Goal: Task Accomplishment & Management: Manage account settings

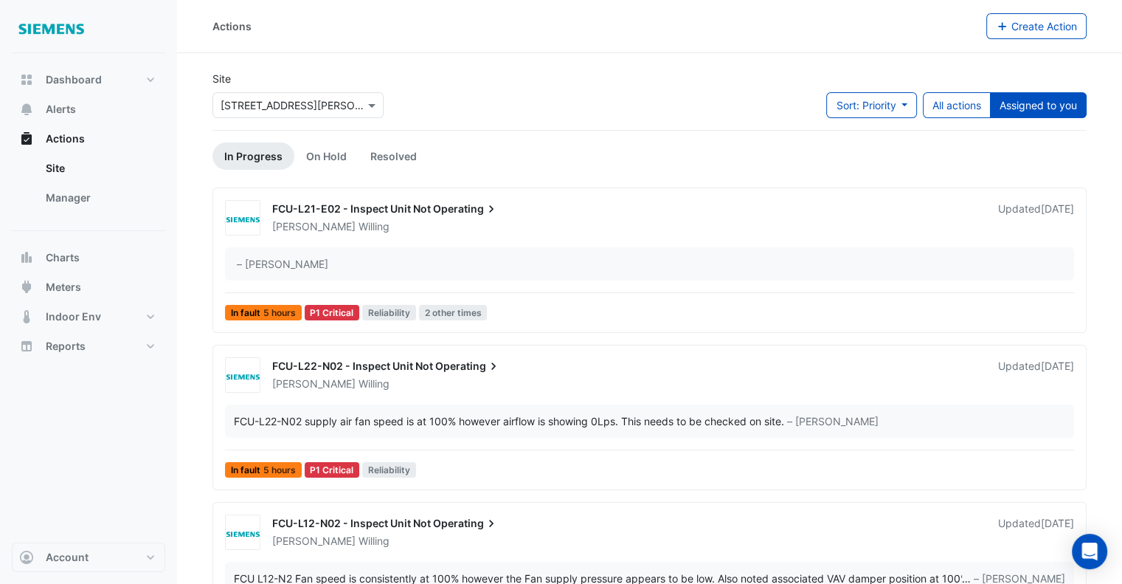
click at [495, 222] on div "[PERSON_NAME]" at bounding box center [626, 226] width 711 height 15
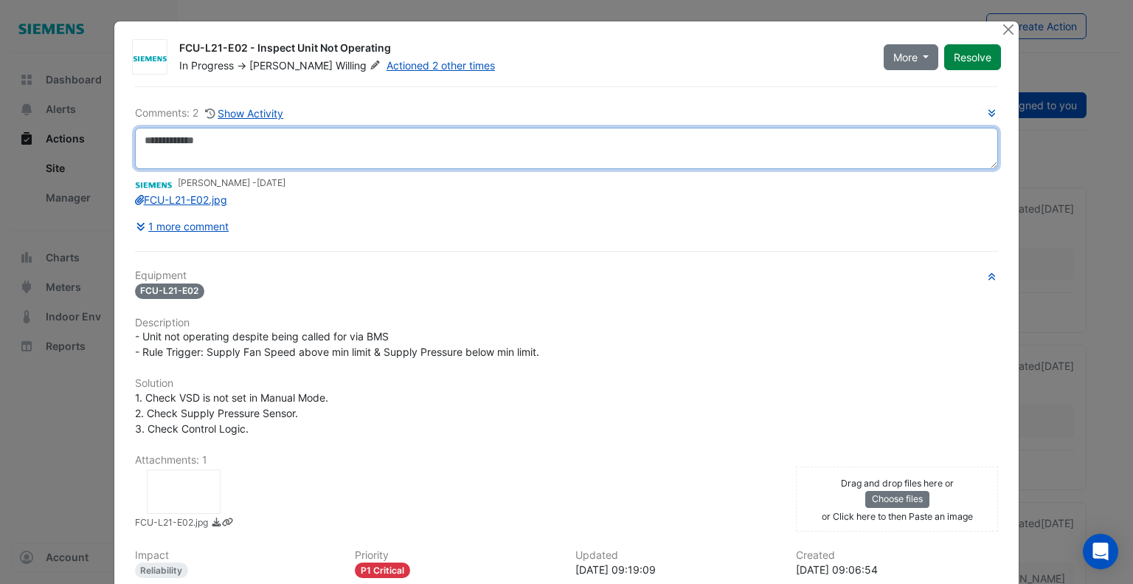
click at [283, 142] on textarea at bounding box center [567, 148] width 864 height 41
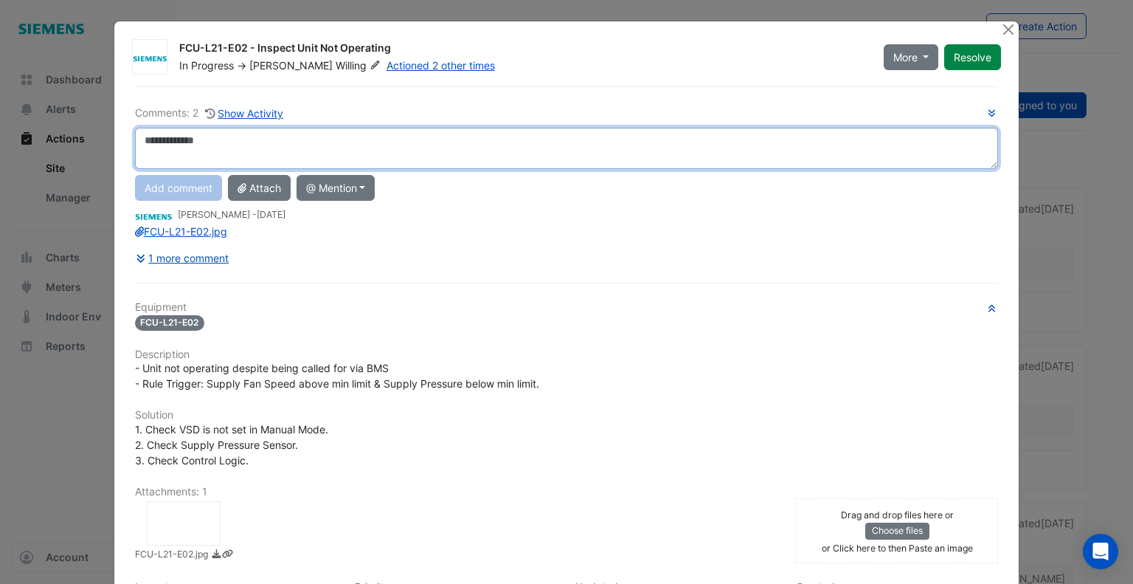
paste textarea "**********"
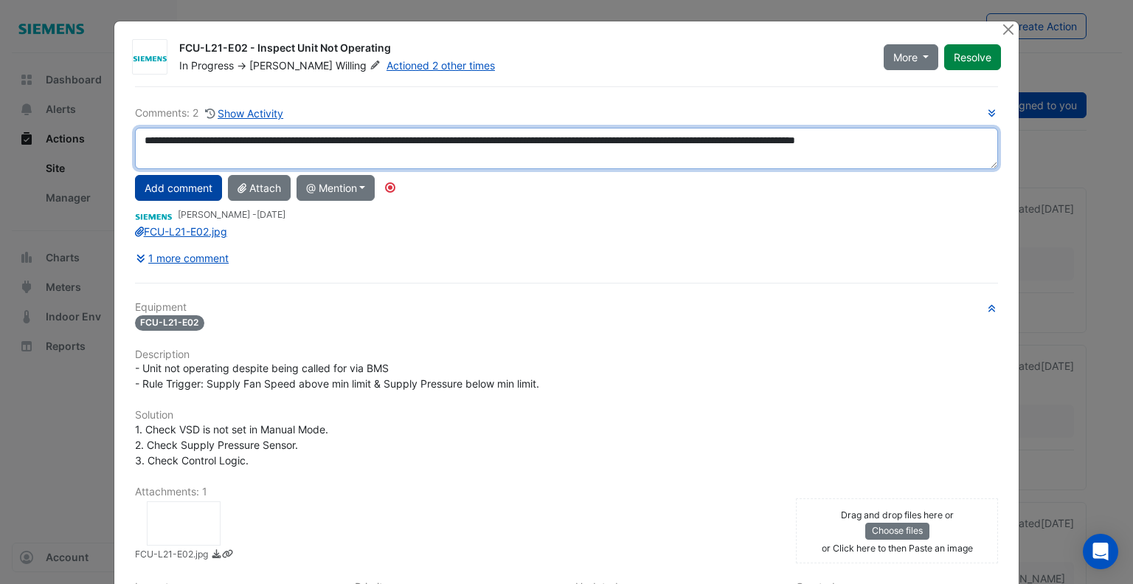
type textarea "**********"
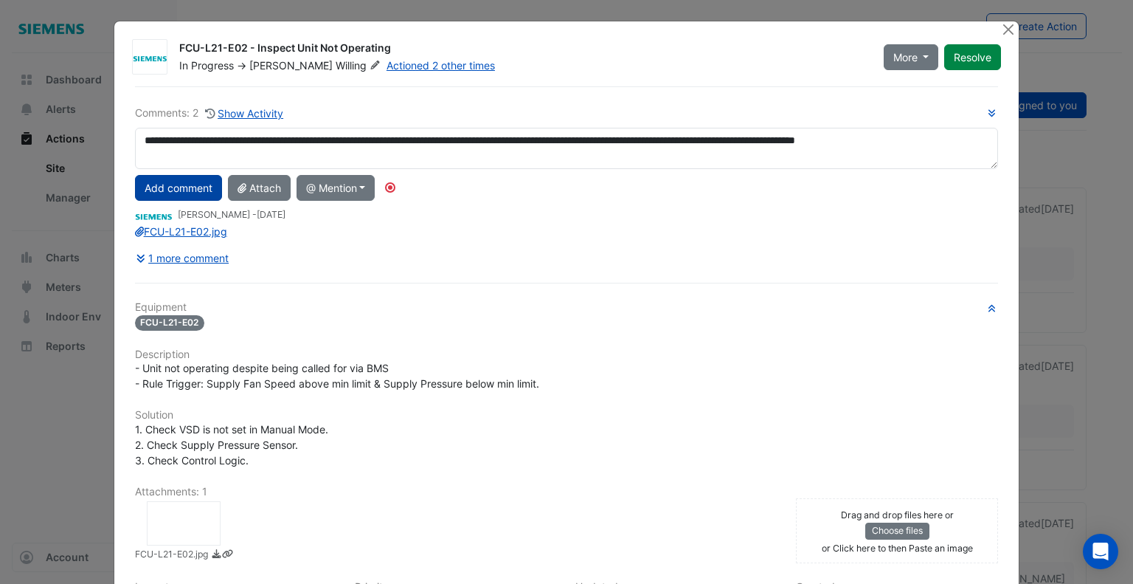
click at [192, 188] on button "Add comment" at bounding box center [178, 188] width 87 height 26
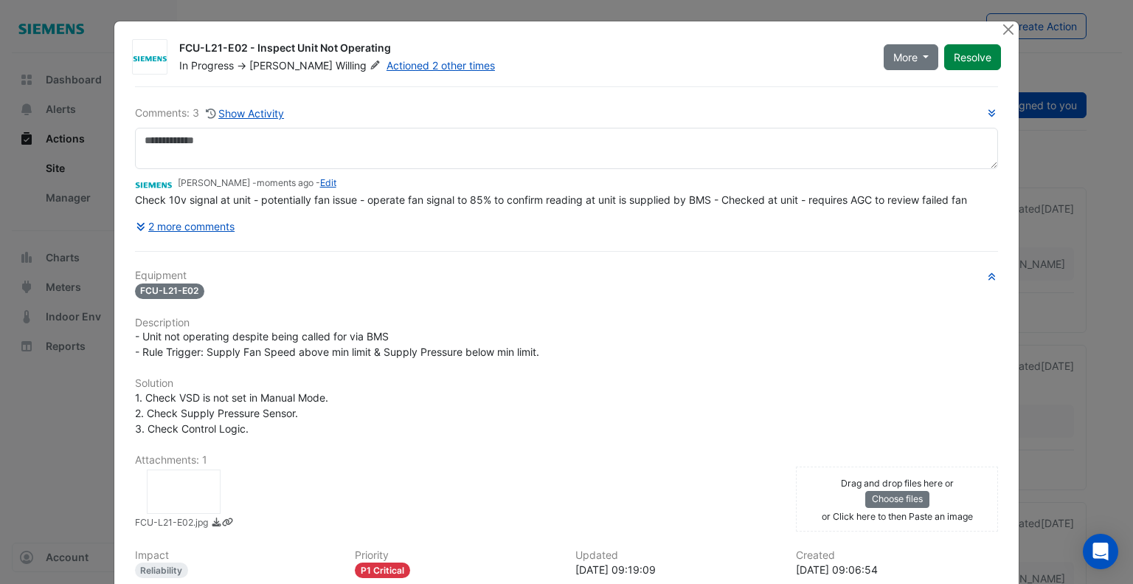
click at [336, 65] on span "Willing" at bounding box center [360, 65] width 48 height 15
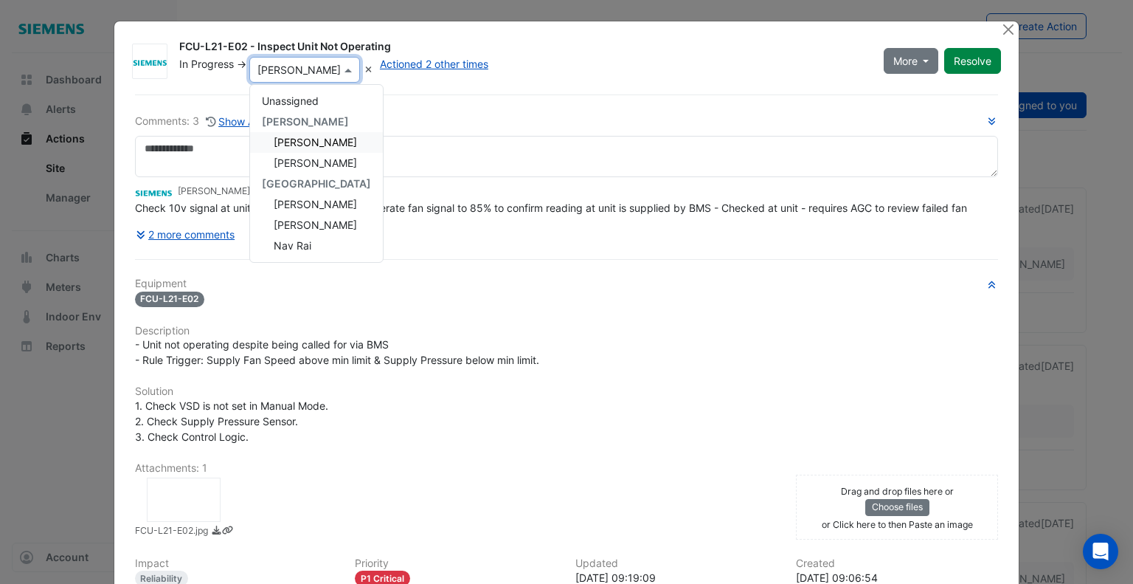
click at [314, 142] on span "[PERSON_NAME]" at bounding box center [315, 142] width 83 height 13
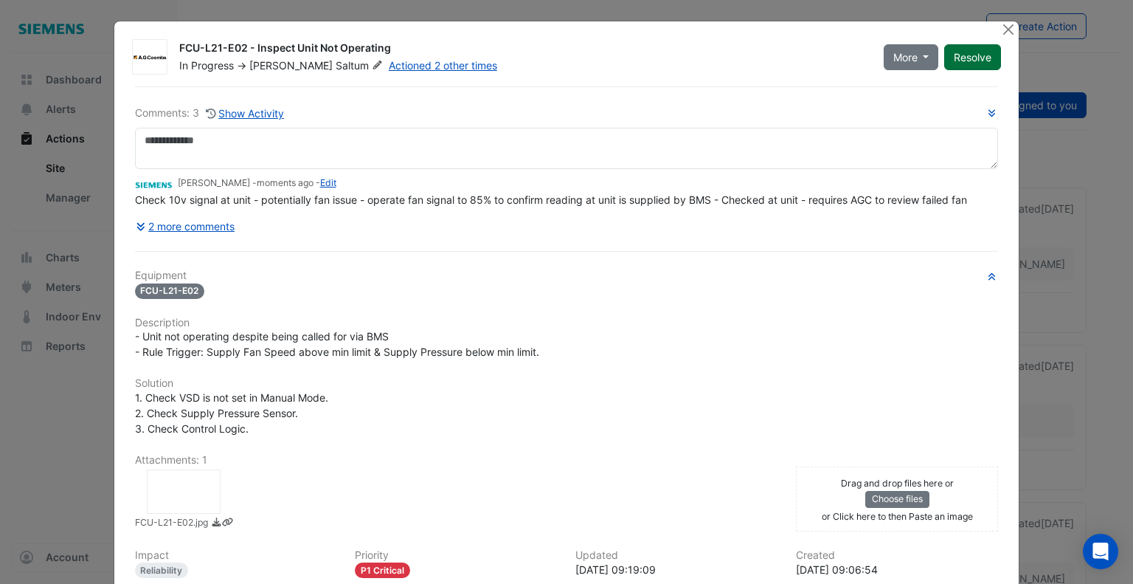
click at [961, 54] on button "Resolve" at bounding box center [972, 57] width 57 height 26
click at [401, 69] on link "Actioned 2 other times" at bounding box center [421, 65] width 108 height 13
click at [193, 63] on span "Closed" at bounding box center [195, 65] width 33 height 13
click at [1000, 32] on button "Close" at bounding box center [1007, 28] width 15 height 15
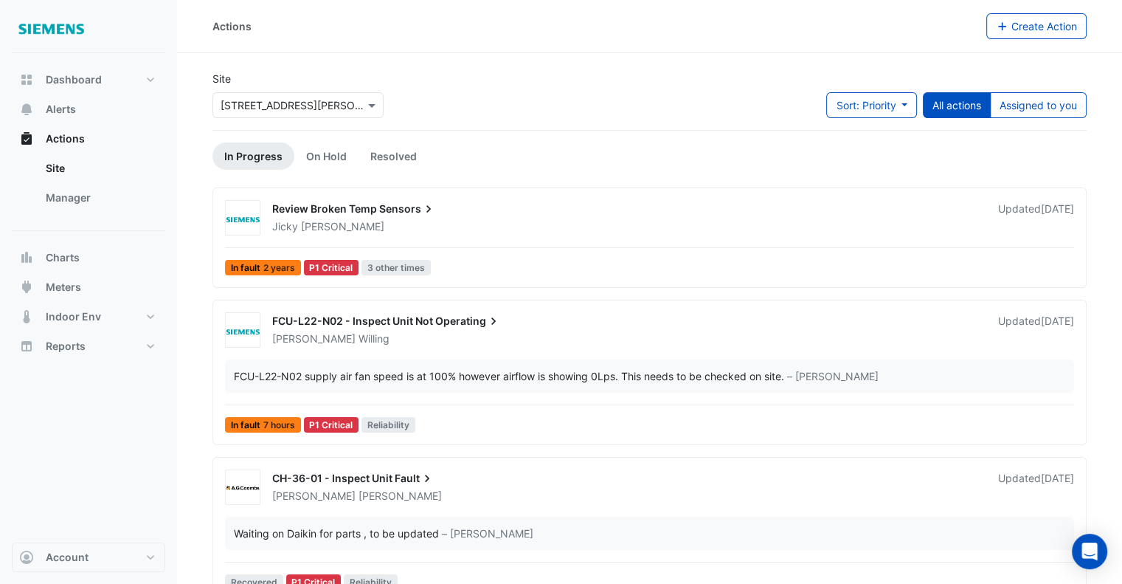
click at [494, 341] on div "[PERSON_NAME]" at bounding box center [626, 338] width 711 height 15
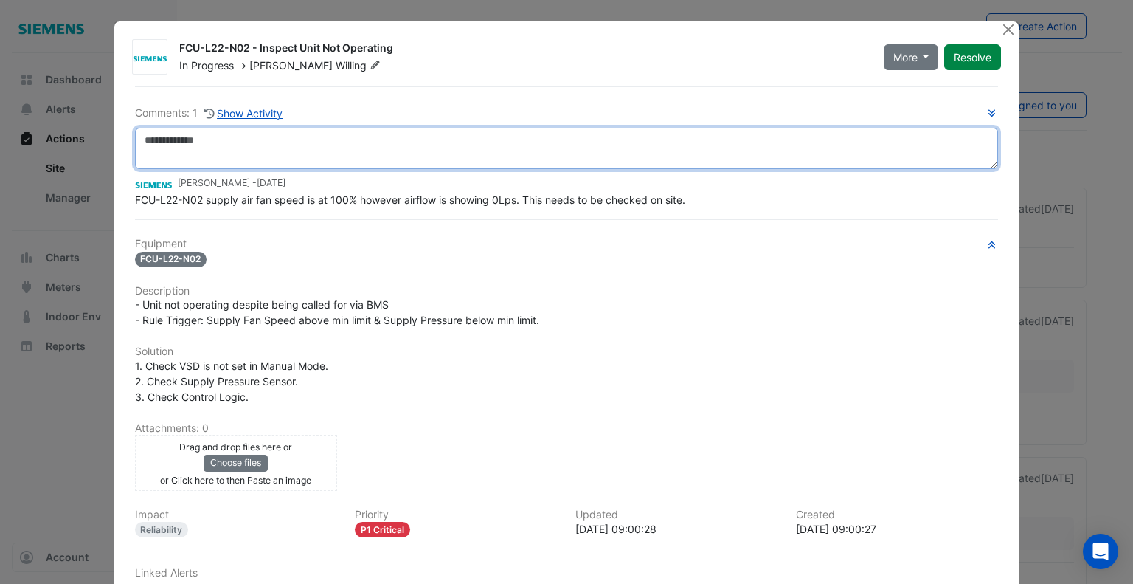
click at [263, 149] on textarea at bounding box center [567, 148] width 864 height 41
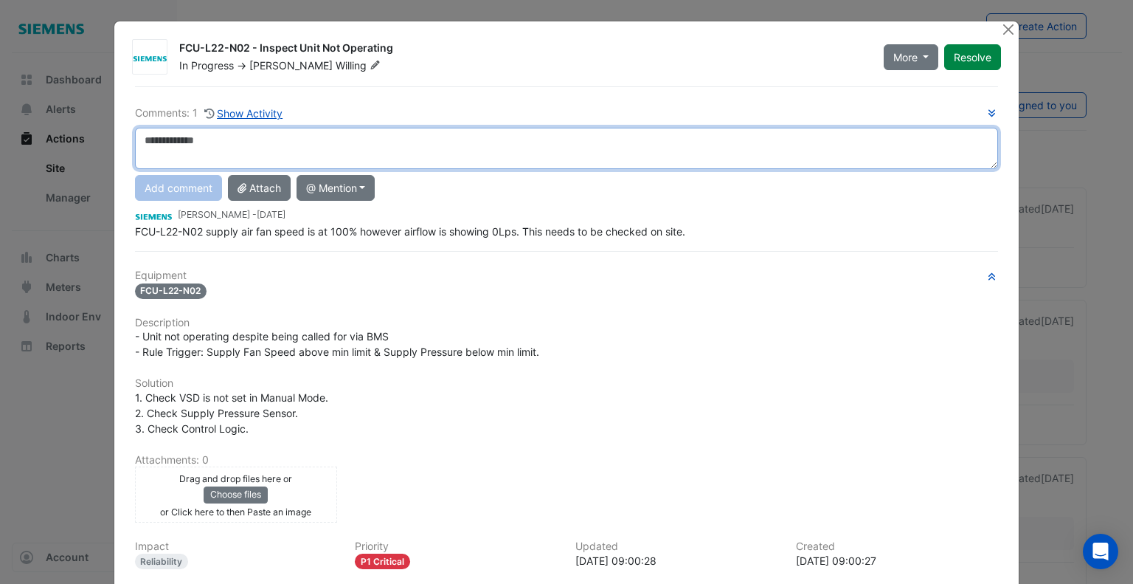
paste textarea "**********"
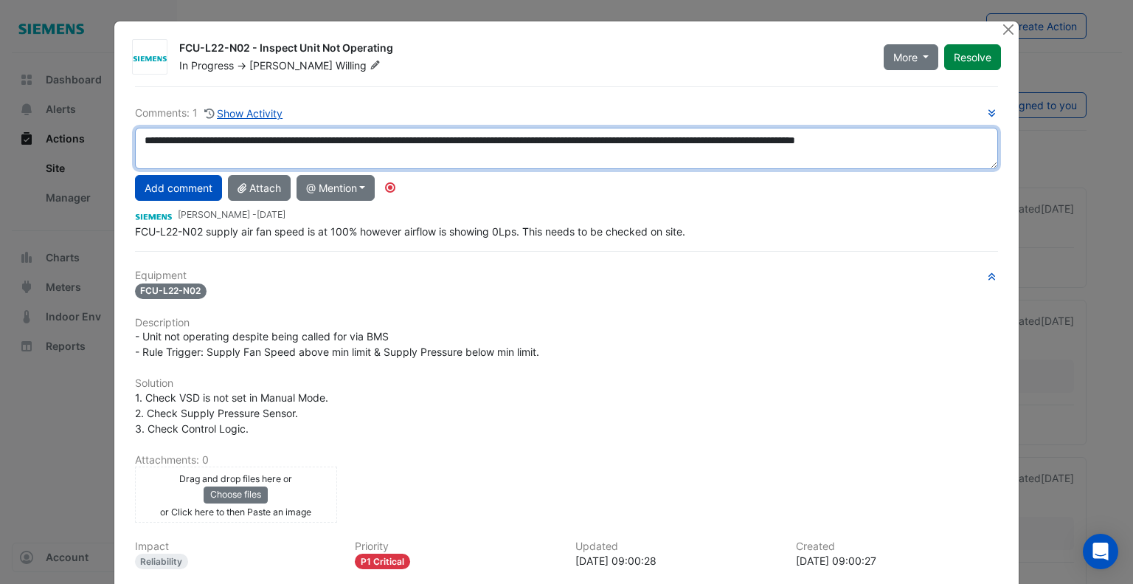
type textarea "**********"
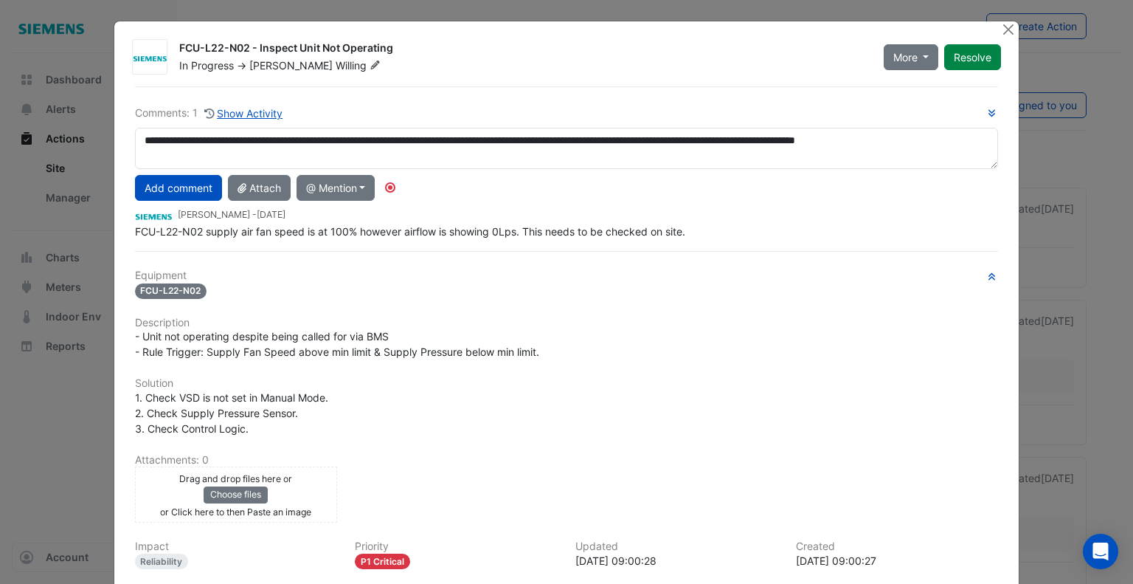
click at [336, 66] on span "Willing" at bounding box center [360, 65] width 48 height 15
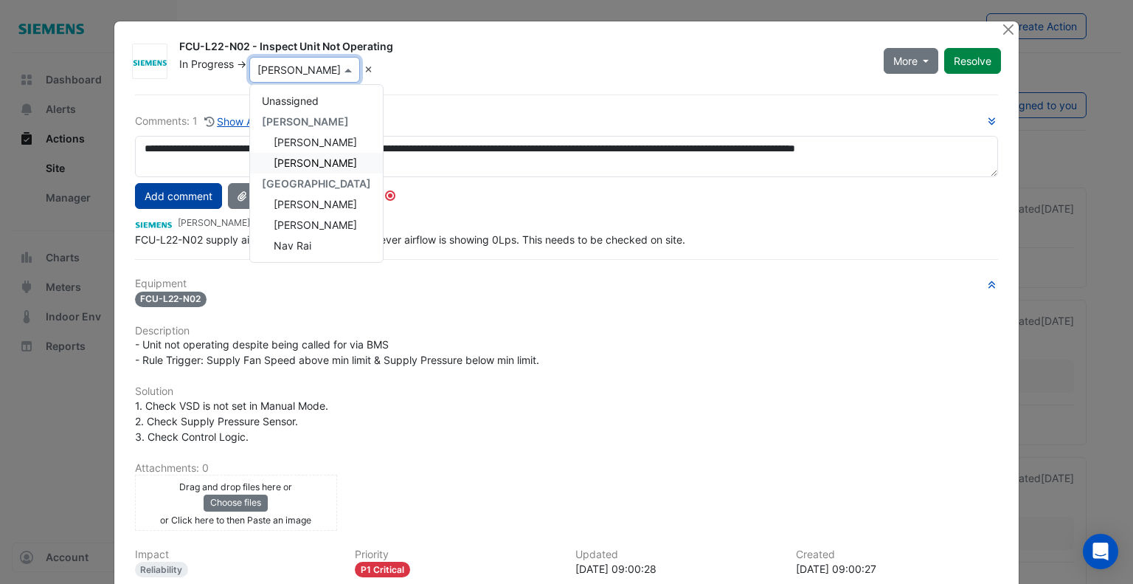
click at [178, 193] on button "Add comment" at bounding box center [178, 196] width 87 height 26
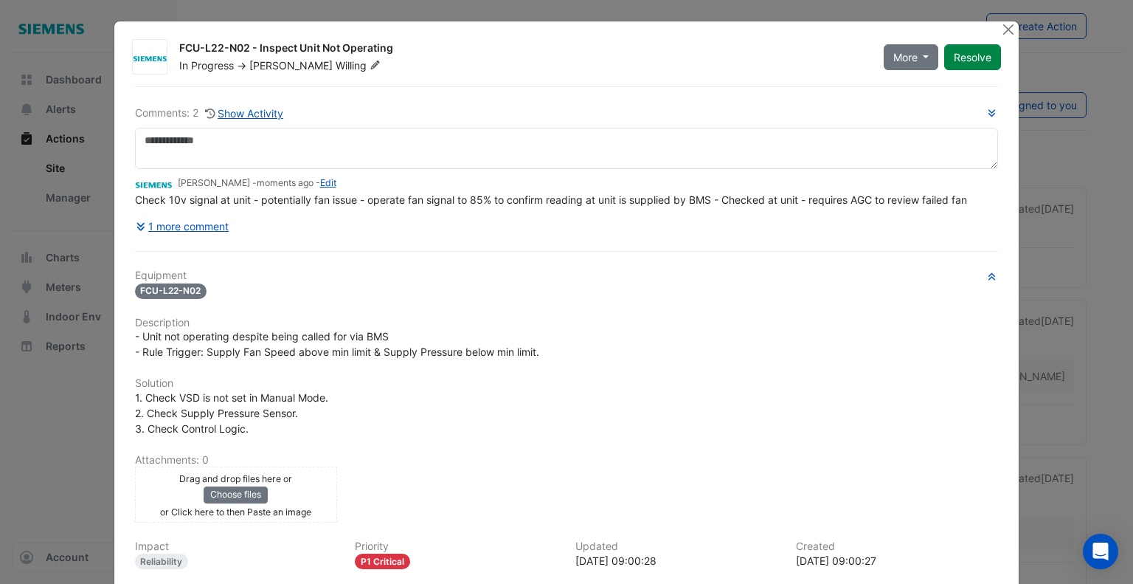
click at [336, 68] on span "Willing" at bounding box center [360, 65] width 48 height 15
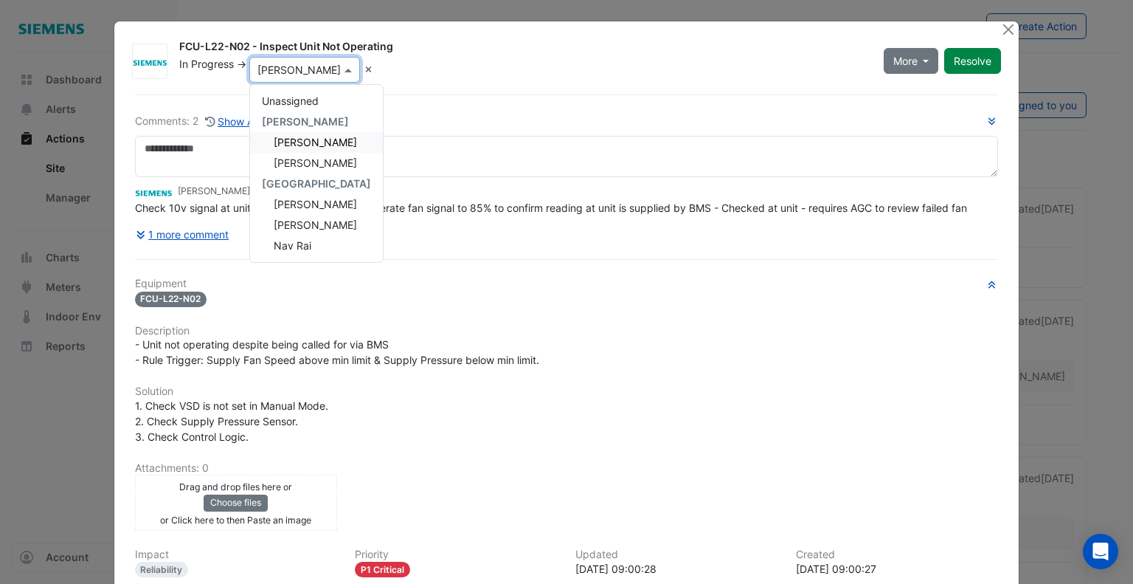
click at [316, 137] on span "[PERSON_NAME]" at bounding box center [315, 142] width 83 height 13
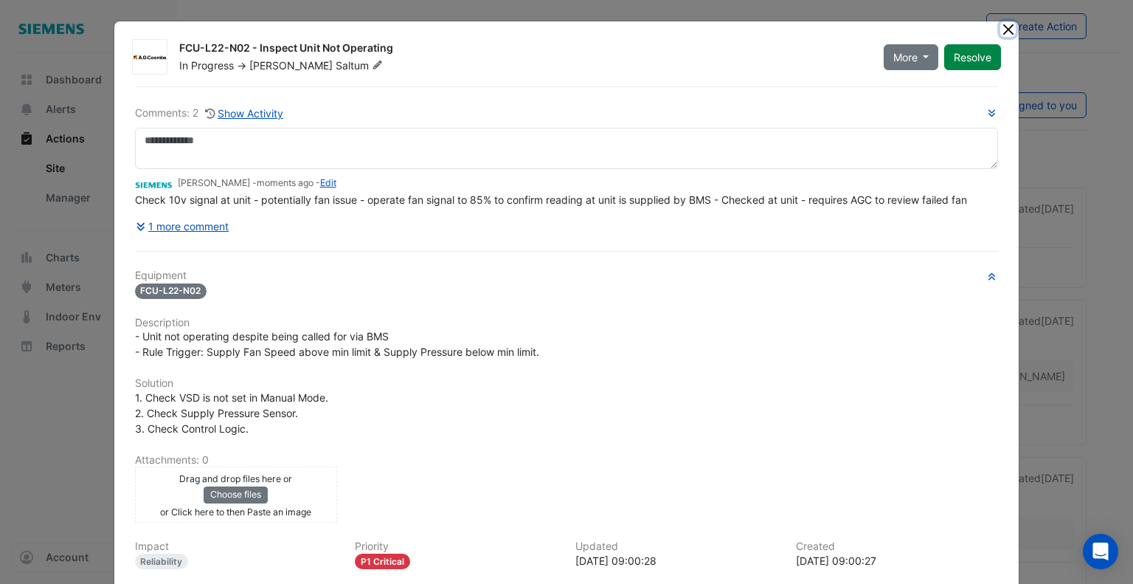
click at [1000, 32] on button "Close" at bounding box center [1007, 28] width 15 height 15
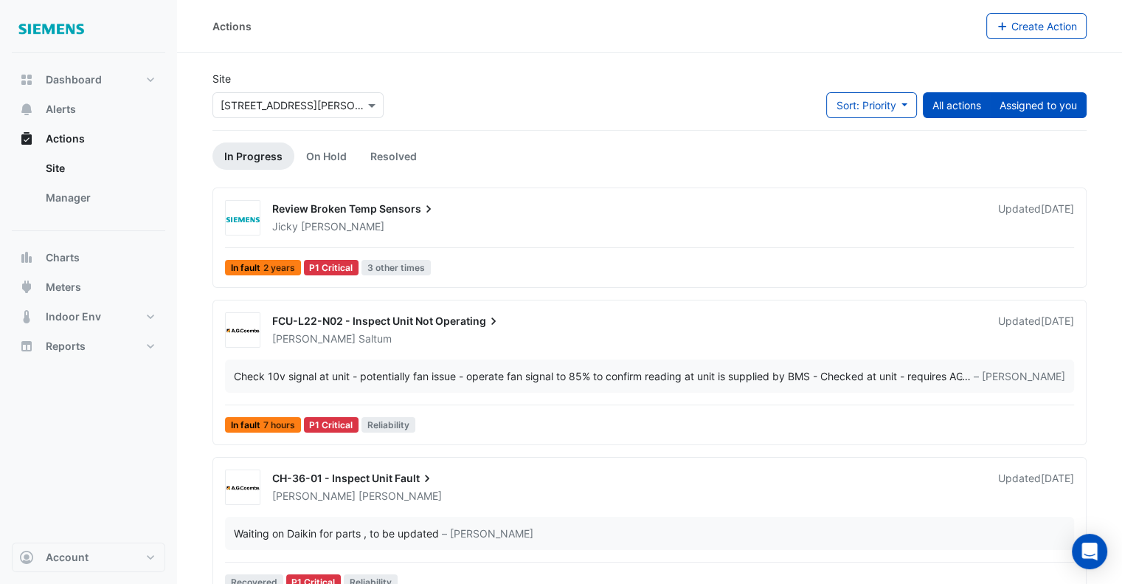
click at [1055, 99] on button "Assigned to you" at bounding box center [1038, 105] width 97 height 26
